Goal: Task Accomplishment & Management: Manage account settings

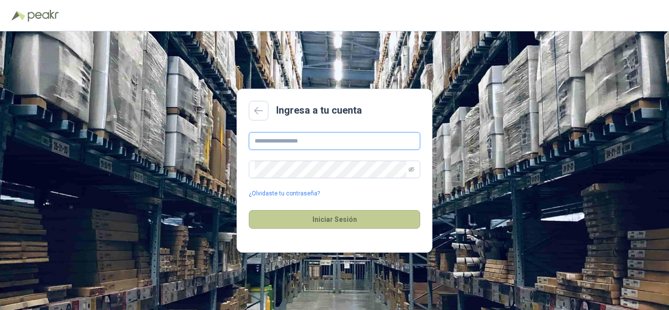
type input "**********"
click at [340, 215] on button "Iniciar Sesión" at bounding box center [334, 219] width 171 height 19
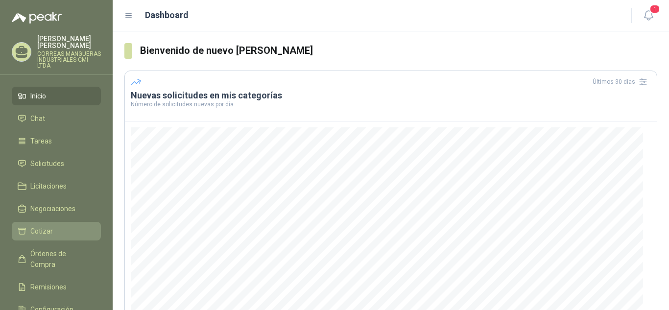
click at [39, 232] on span "Cotizar" at bounding box center [41, 231] width 23 height 11
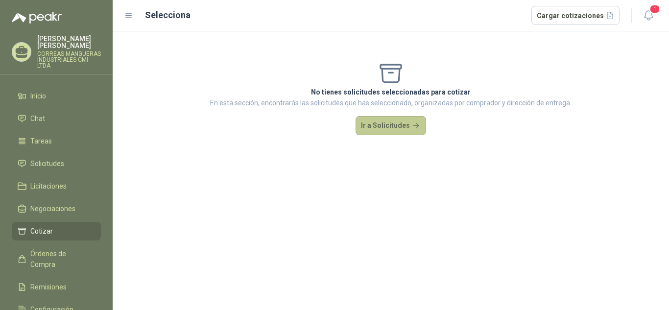
click at [372, 122] on button "Ir a Solicitudes" at bounding box center [390, 126] width 70 height 20
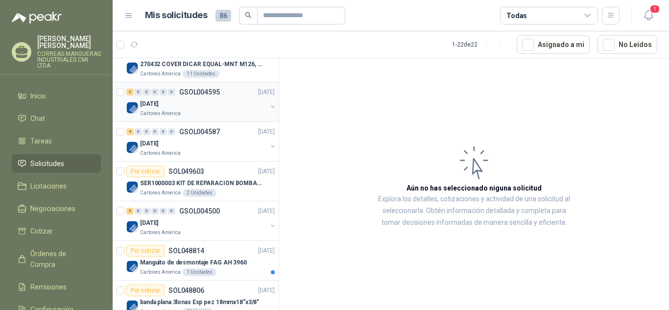
scroll to position [343, 0]
click at [218, 182] on p "SER1000003 KIT DE REPARACION BOMBA WILDEN" at bounding box center [201, 183] width 122 height 9
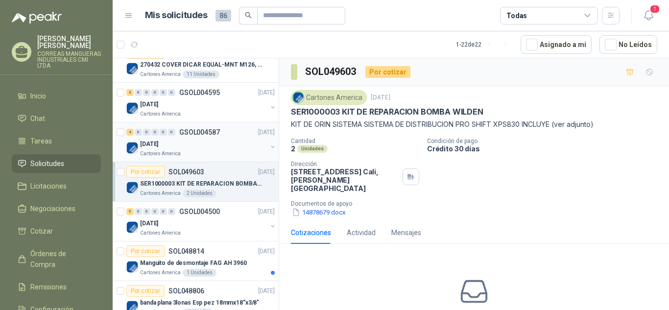
click at [213, 147] on div "[DATE]" at bounding box center [203, 144] width 127 height 12
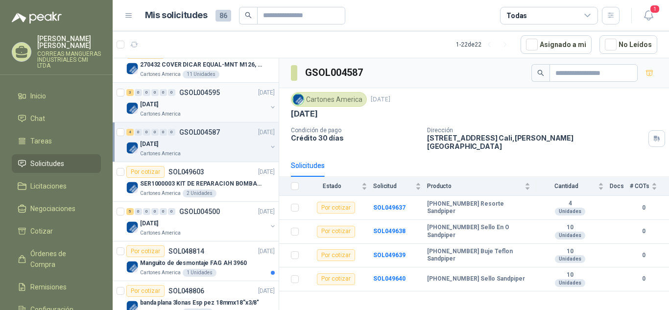
click at [197, 107] on div "[DATE]" at bounding box center [203, 104] width 127 height 12
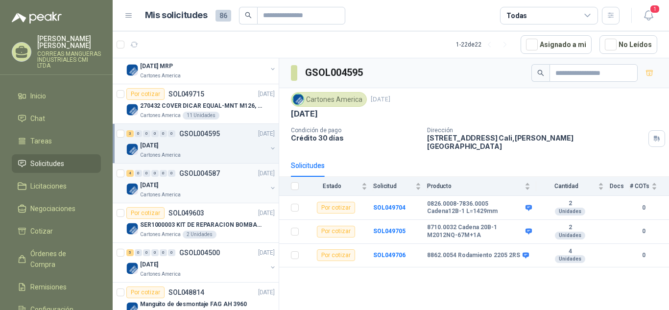
scroll to position [245, 0]
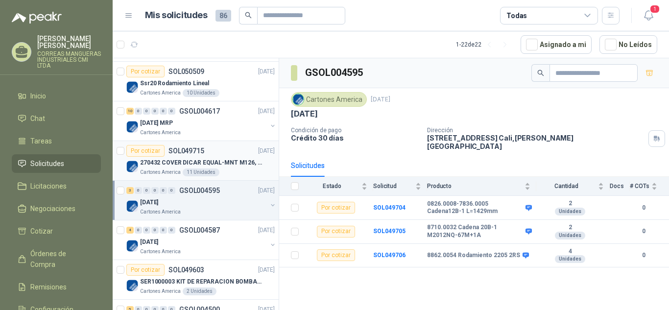
click at [200, 155] on div "Por cotizar SOL049715" at bounding box center [165, 151] width 78 height 12
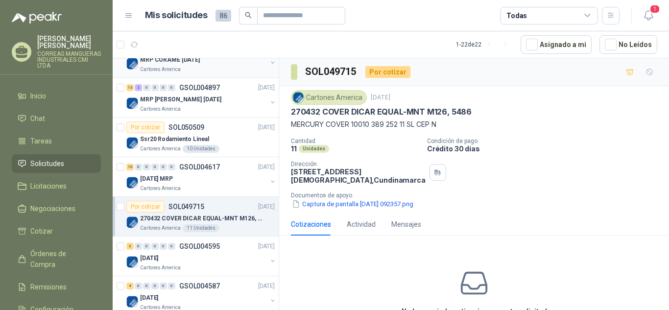
scroll to position [196, 0]
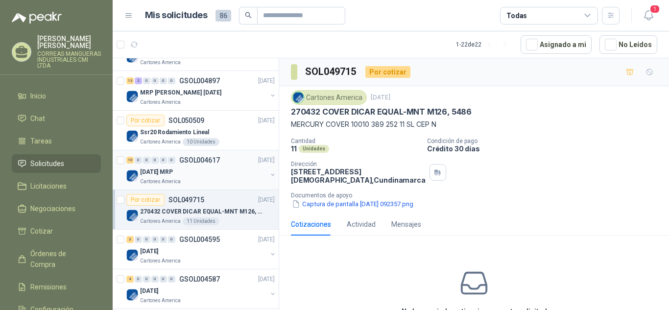
click at [211, 175] on div "[DATE] MRP" at bounding box center [203, 172] width 127 height 12
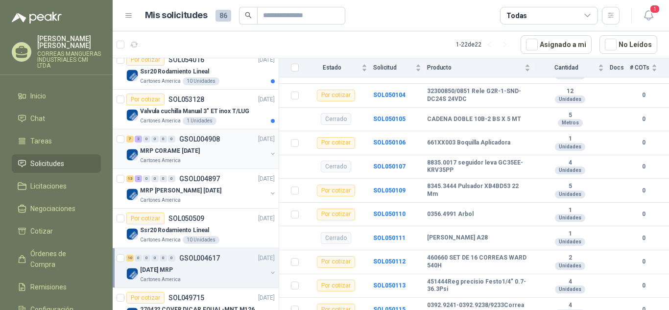
scroll to position [196, 0]
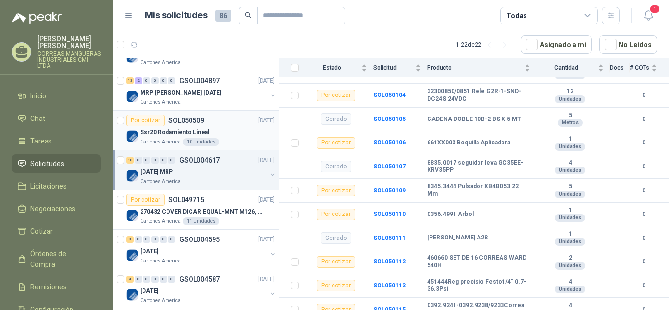
click at [218, 129] on div "Ssr20 Rodamiento Lineal" at bounding box center [207, 132] width 135 height 12
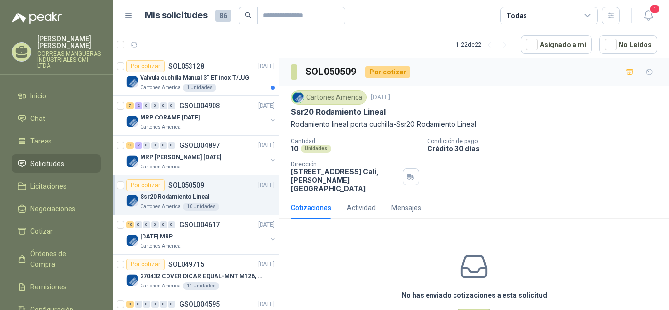
scroll to position [98, 0]
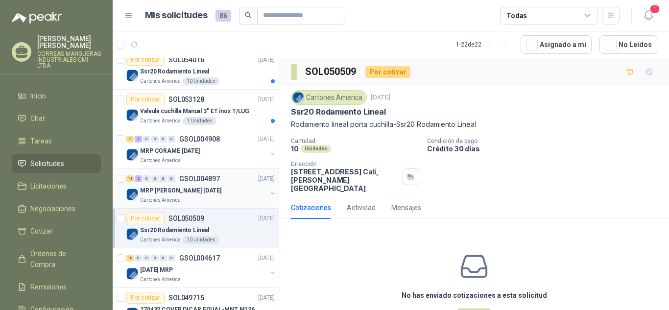
click at [224, 196] on div "Cartones America" at bounding box center [203, 200] width 127 height 8
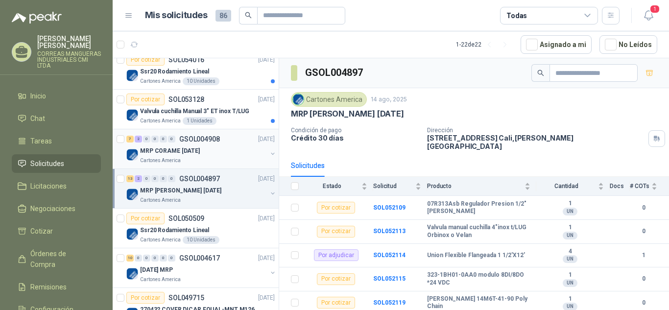
click at [188, 149] on p "MRP CORAME [DATE]" at bounding box center [170, 150] width 60 height 9
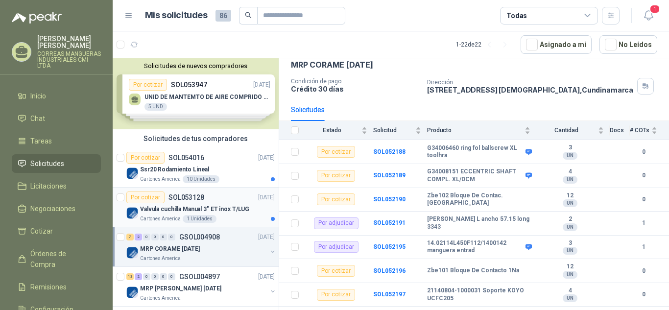
click at [199, 203] on div "Por cotizar SOL053128" at bounding box center [165, 197] width 78 height 12
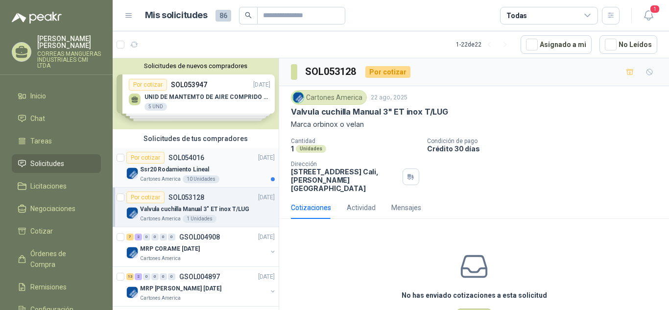
click at [187, 169] on p "Ssr20 Rodamiento Lineal" at bounding box center [174, 169] width 69 height 9
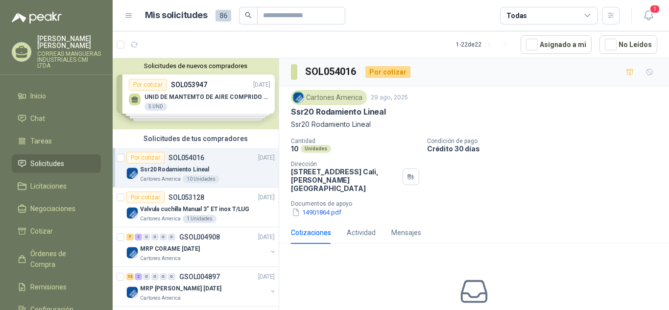
click at [192, 103] on div "Solicitudes de nuevos compradores Por cotizar SOL053947 [DATE] UNID DE MANTEMTO…" at bounding box center [196, 93] width 166 height 71
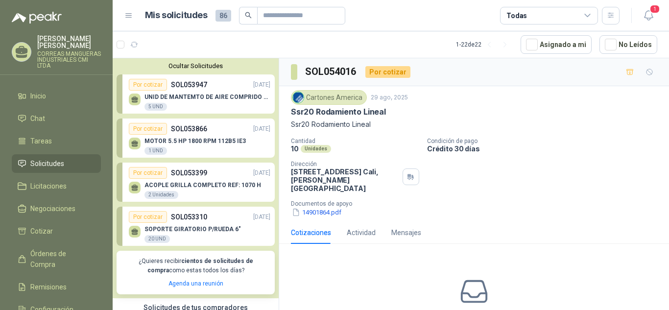
scroll to position [49, 0]
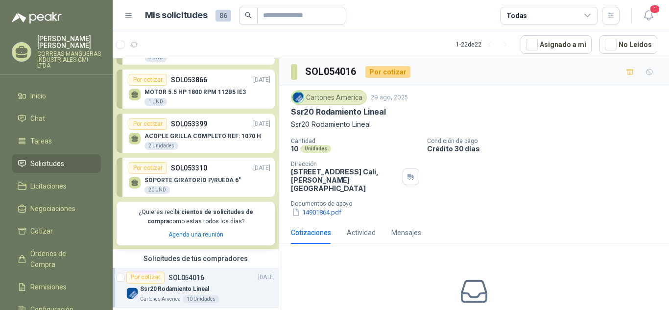
click at [201, 184] on div "SOPORTE GIRATORIO P/RUEDA 6" 20 UND" at bounding box center [192, 186] width 96 height 18
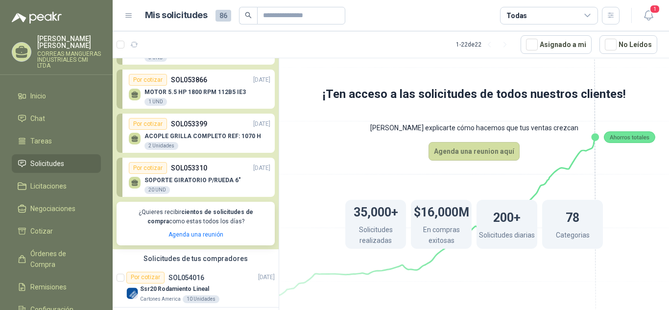
click at [201, 184] on div "SOPORTE GIRATORIO P/RUEDA 6" 20 UND" at bounding box center [192, 186] width 96 height 18
click at [197, 135] on p "ACOPLE GRILLA COMPLETO REF: 1070 H" at bounding box center [202, 136] width 116 height 7
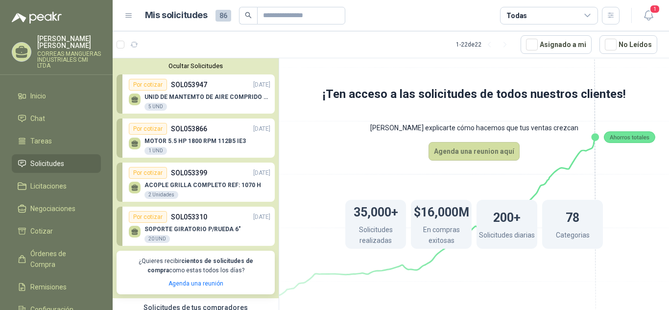
click at [197, 135] on div "MOTOR 5.5 HP 1800 RPM 112B5 IE3 1 UND" at bounding box center [199, 145] width 141 height 21
click at [196, 100] on p "UNID DE MANTEMTO DE AIRE COMPRIDO 1/2 STD 150 PSI(FILTRO LUBRIC Y REGULA)" at bounding box center [207, 96] width 126 height 7
click at [146, 168] on div "Por cotizar" at bounding box center [148, 173] width 38 height 12
click at [157, 192] on div "2 Unidades" at bounding box center [161, 195] width 34 height 8
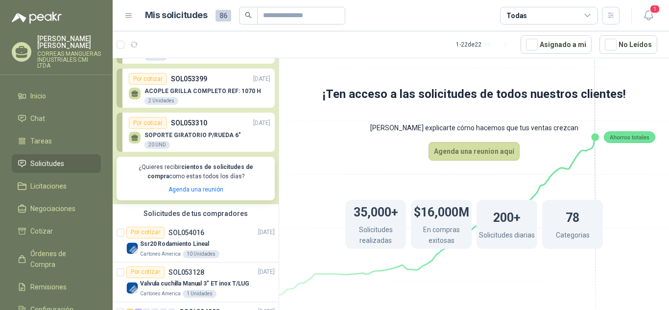
scroll to position [98, 0]
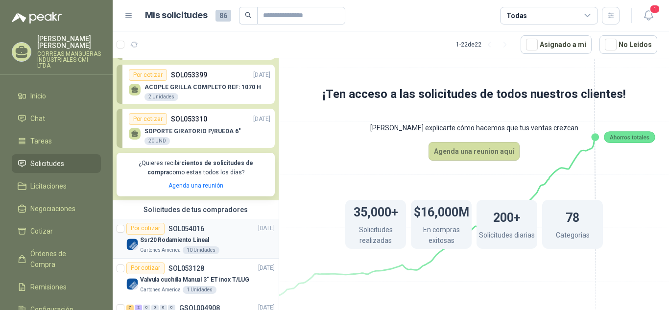
click at [207, 236] on div "Ssr20 Rodamiento Lineal" at bounding box center [207, 240] width 135 height 12
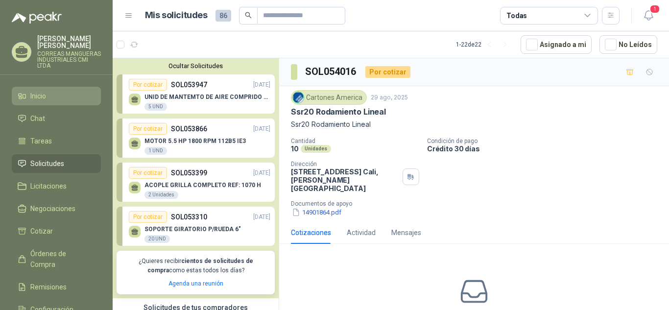
click at [35, 97] on span "Inicio" at bounding box center [38, 96] width 16 height 11
